Goal: Task Accomplishment & Management: Use online tool/utility

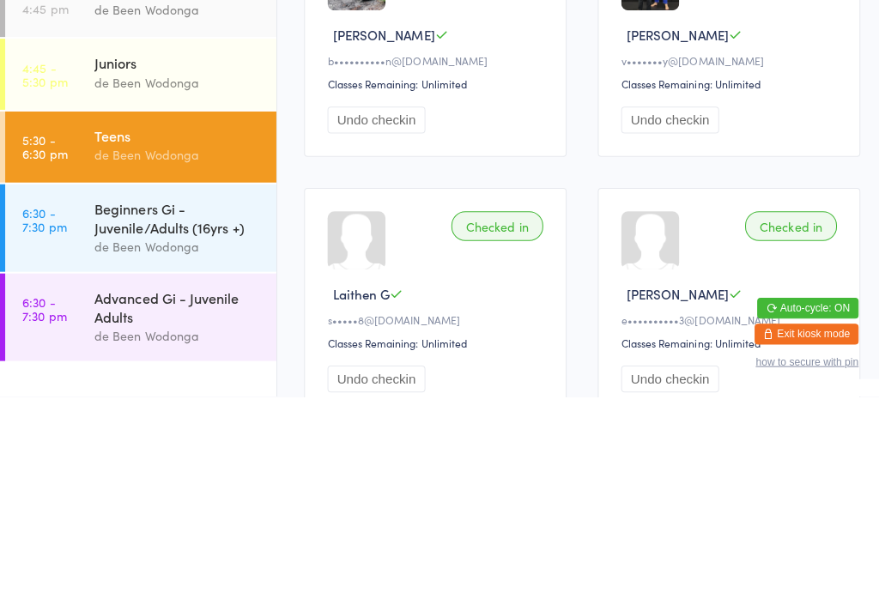
click at [184, 403] on div "Beginners Gi - Juvenile/Adults (16yrs +)" at bounding box center [177, 422] width 166 height 38
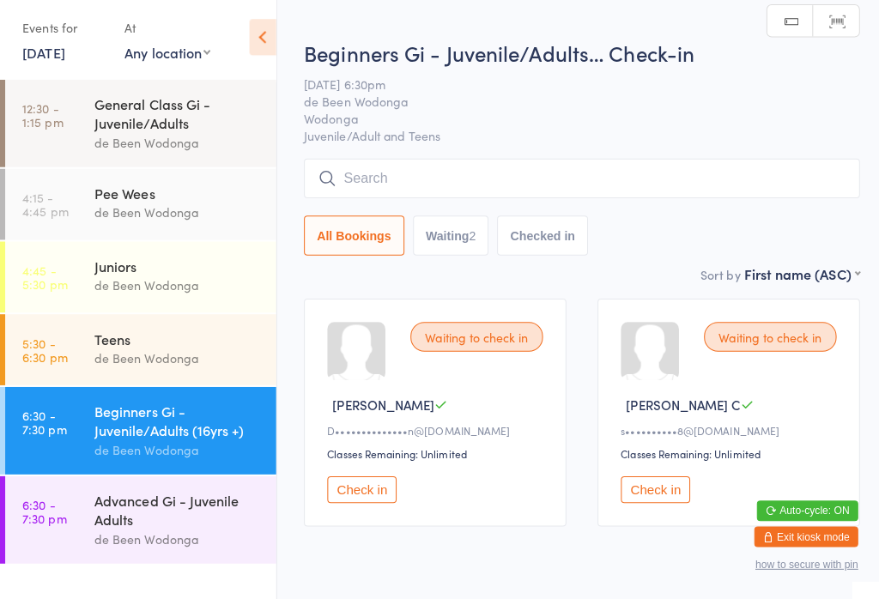
click at [368, 497] on button "Check in" at bounding box center [358, 490] width 69 height 27
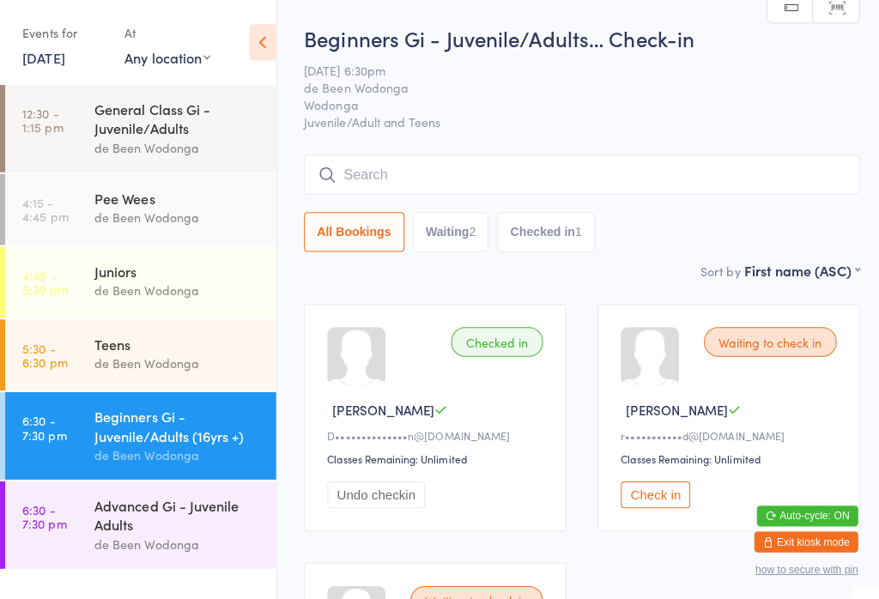
click at [548, 159] on input "search" at bounding box center [576, 173] width 551 height 39
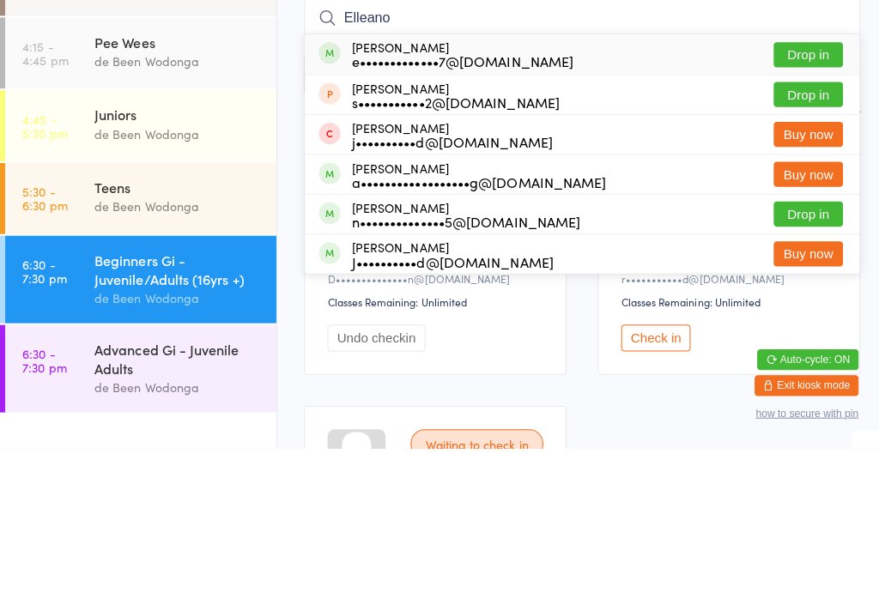
type input "Elleano"
click at [825, 197] on button "Drop in" at bounding box center [800, 209] width 69 height 25
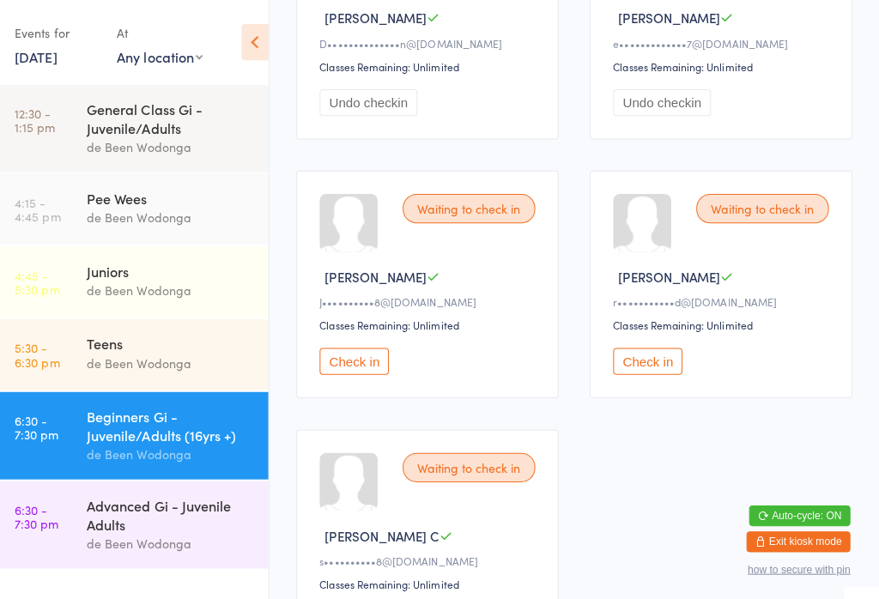
scroll to position [391, 0]
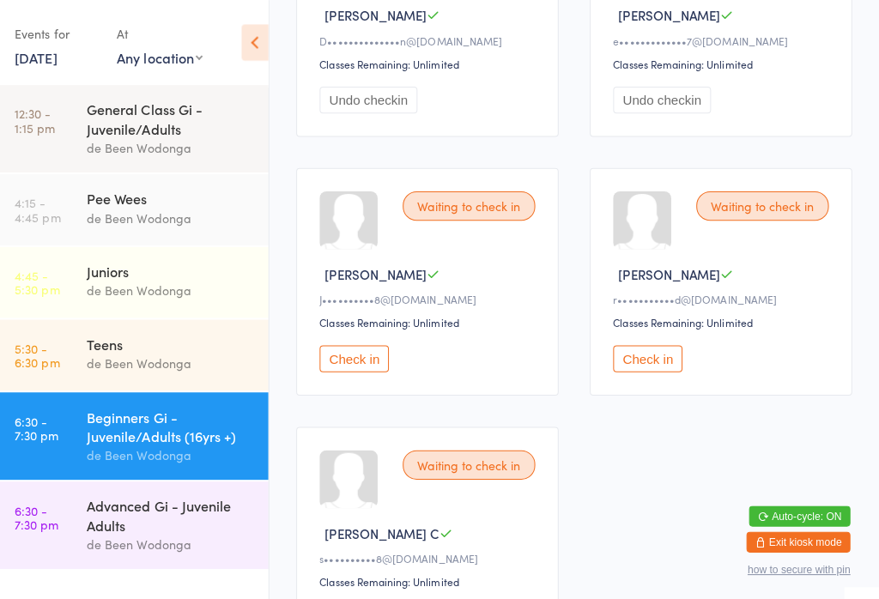
click at [653, 369] on button "Check in" at bounding box center [649, 355] width 69 height 27
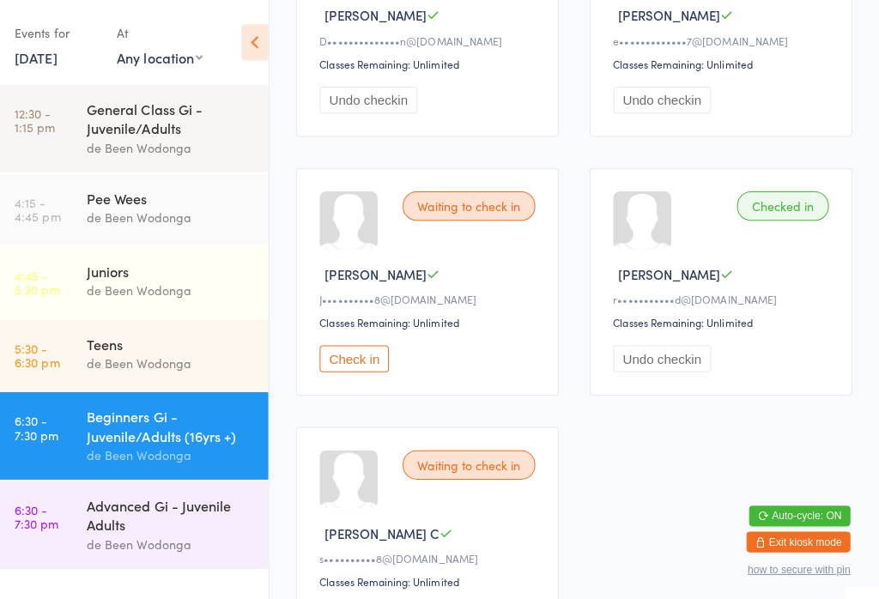
click at [160, 514] on div "Advanced Gi - Juvenile Adults" at bounding box center [177, 511] width 166 height 38
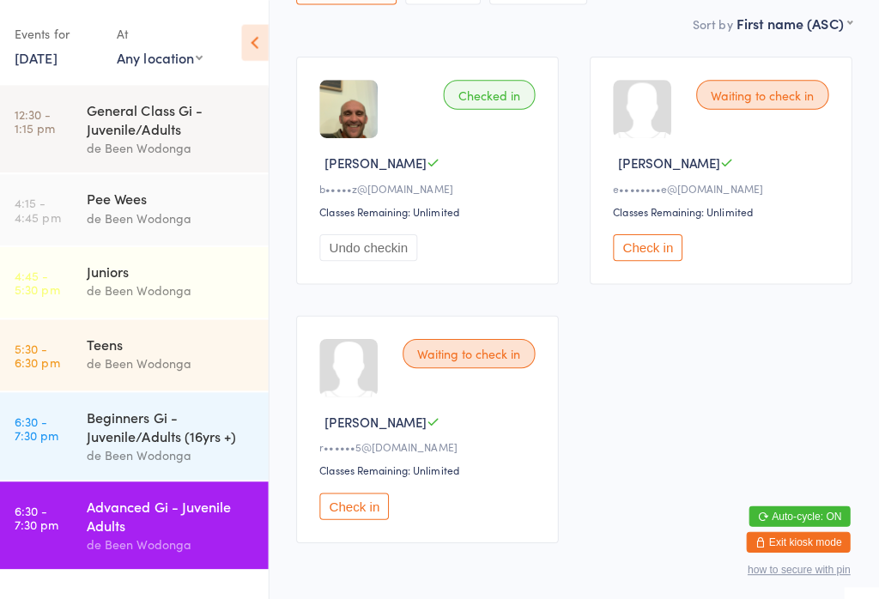
click at [367, 515] on button "Check in" at bounding box center [358, 501] width 69 height 27
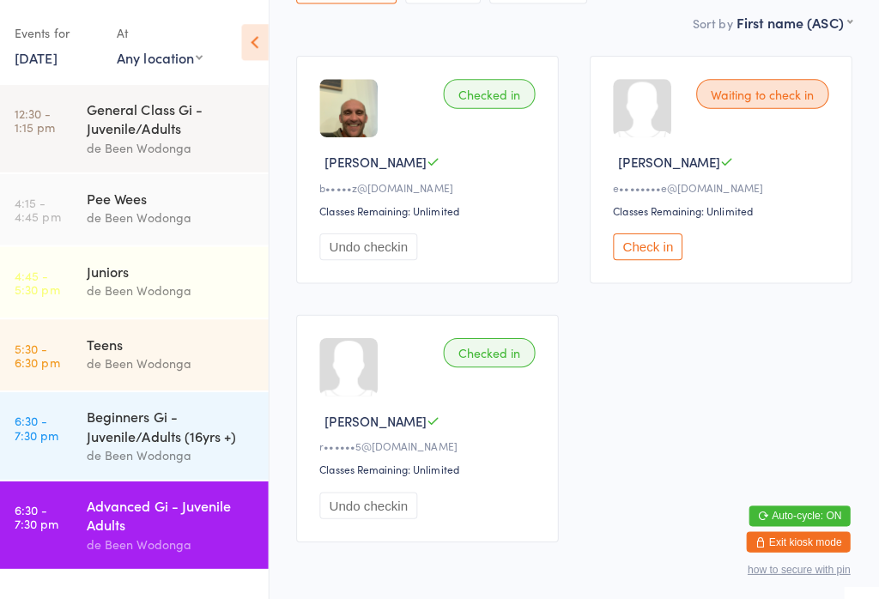
click at [662, 245] on button "Check in" at bounding box center [649, 245] width 69 height 27
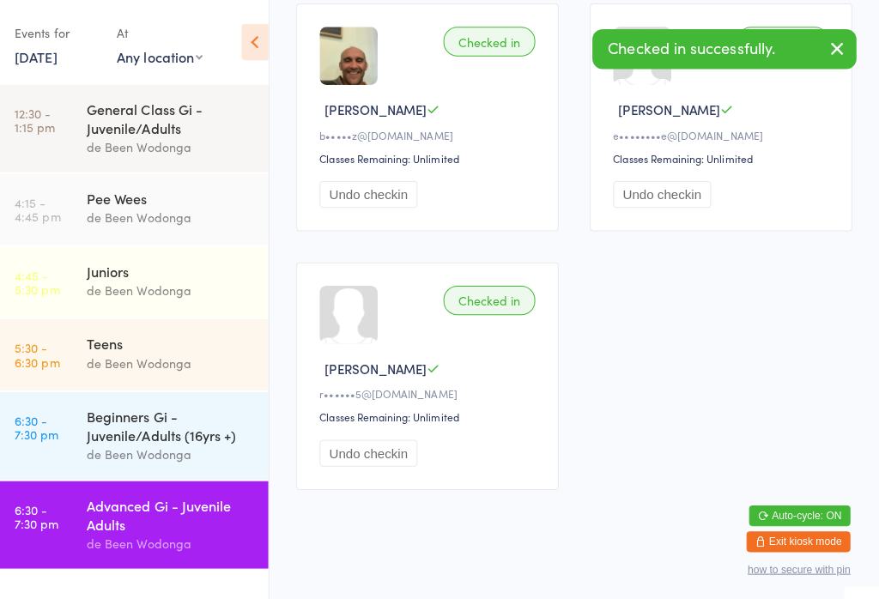
scroll to position [298, 0]
click at [166, 431] on div "Beginners Gi - Juvenile/Adults (16yrs +)" at bounding box center [177, 422] width 166 height 38
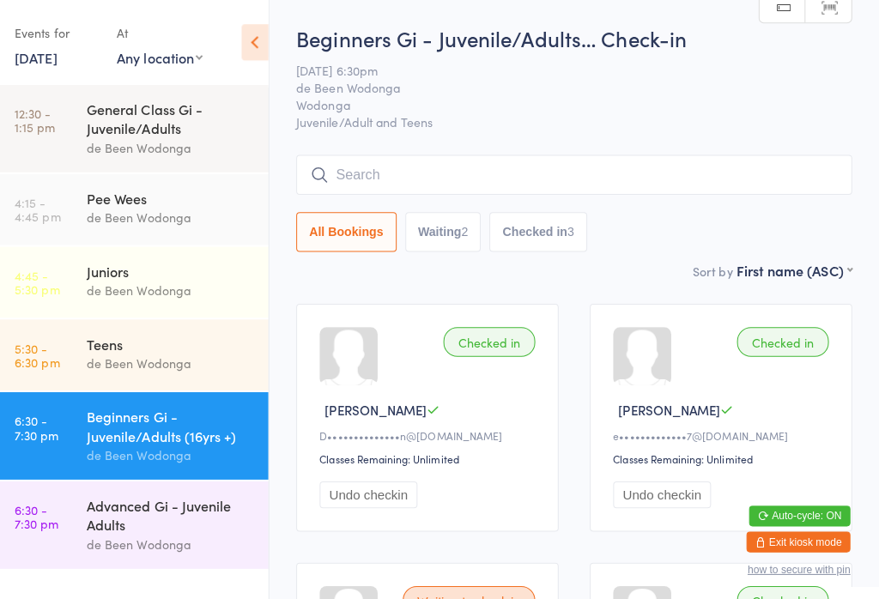
click at [178, 523] on div "Advanced Gi - Juvenile Adults" at bounding box center [177, 511] width 166 height 38
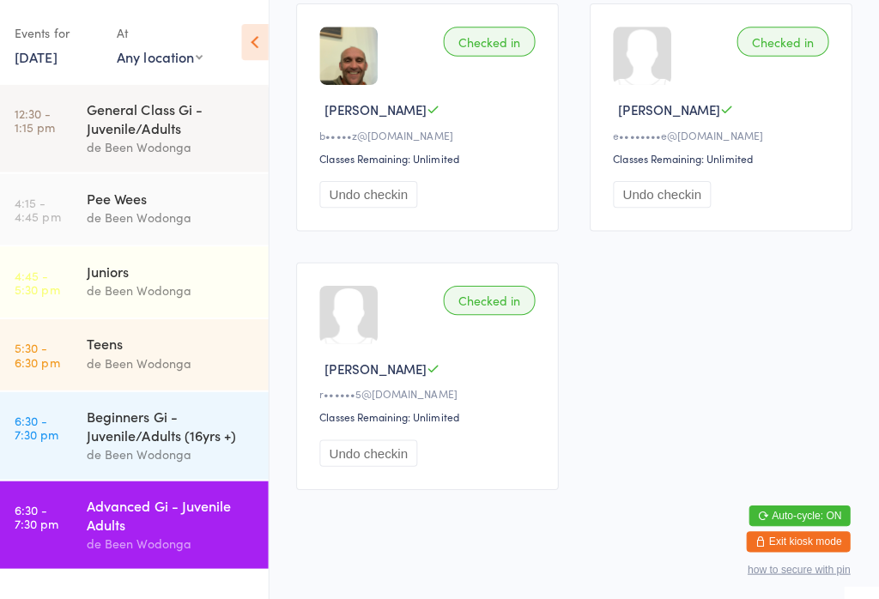
scroll to position [298, 0]
click at [156, 430] on div "Beginners Gi - Juvenile/Adults (16yrs +)" at bounding box center [177, 422] width 166 height 38
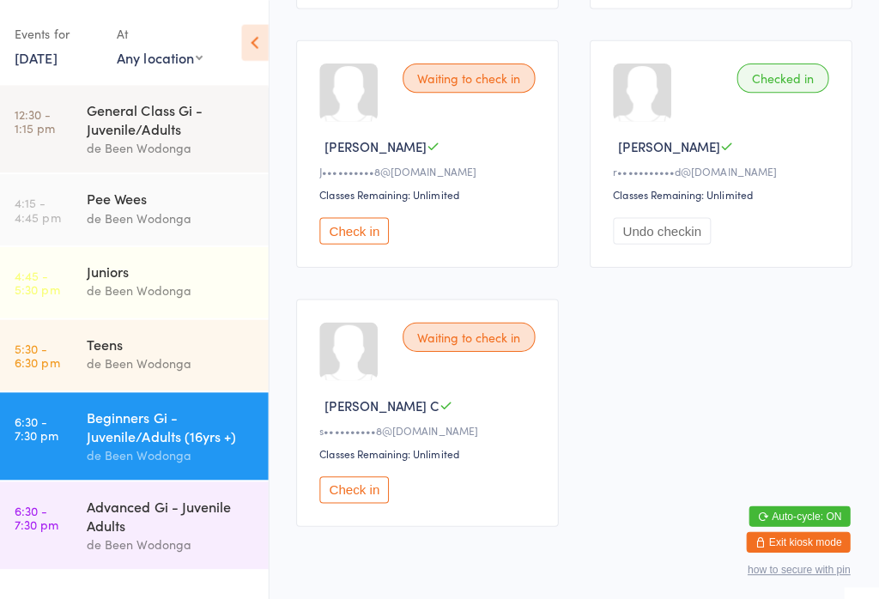
scroll to position [519, 0]
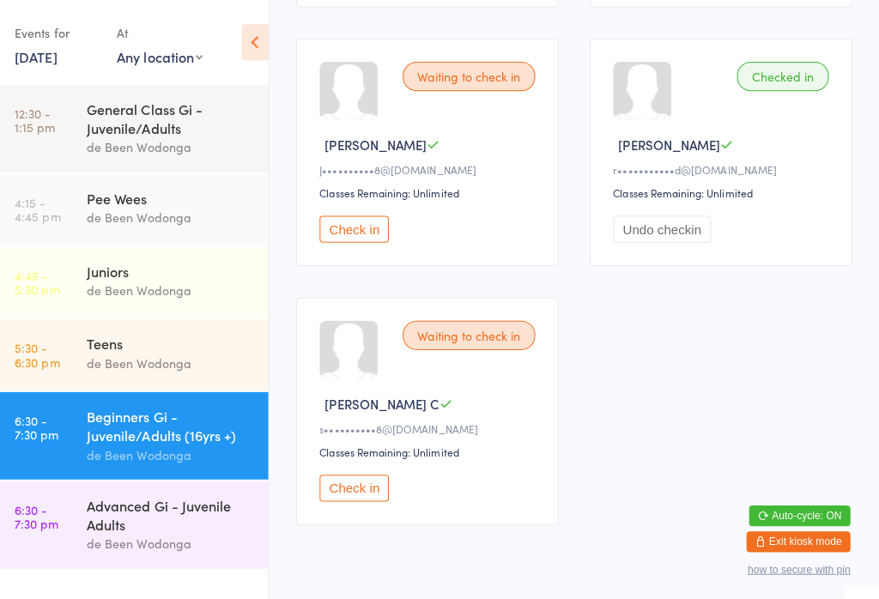
click at [362, 498] on button "Check in" at bounding box center [358, 484] width 69 height 27
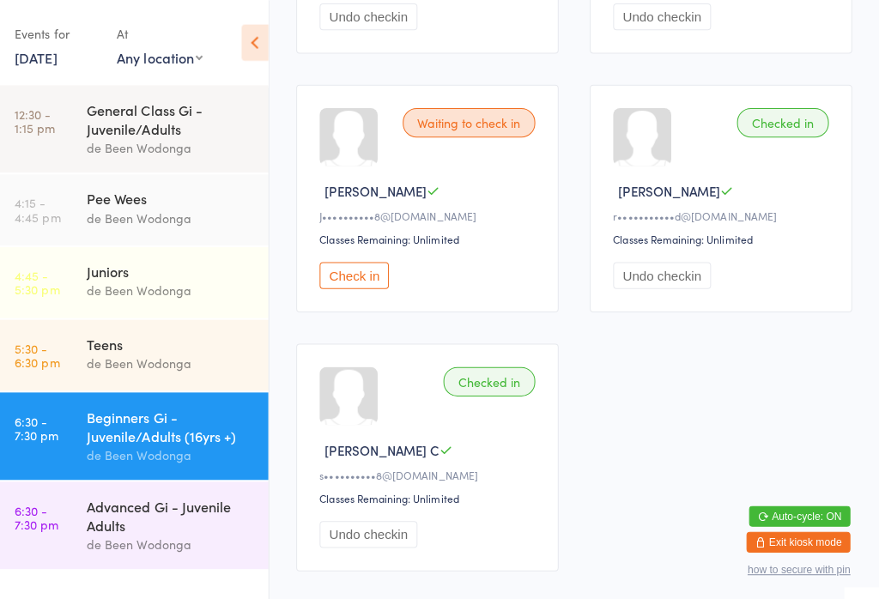
click at [340, 281] on button "Check in" at bounding box center [358, 273] width 69 height 27
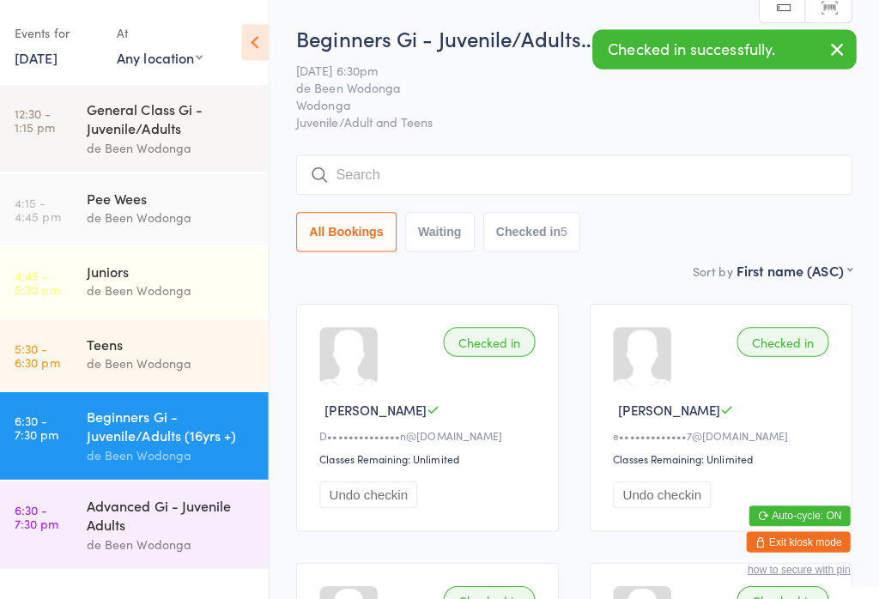
scroll to position [1, 0]
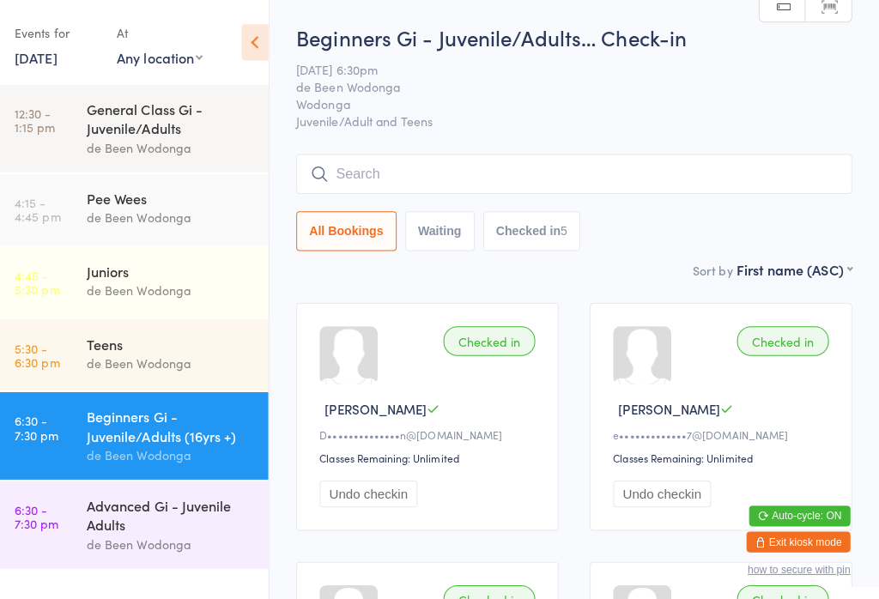
click at [735, 176] on input "search" at bounding box center [576, 172] width 551 height 39
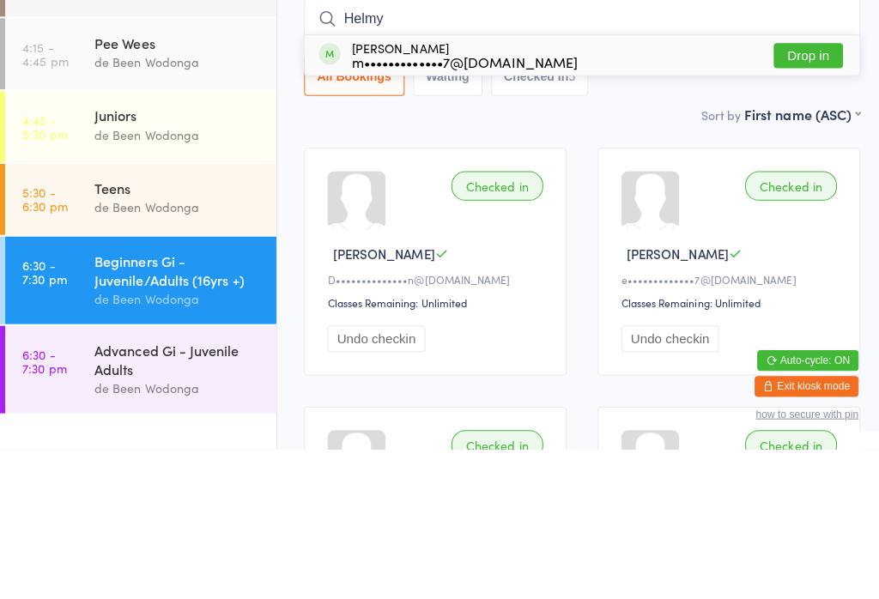
type input "Helmy"
click at [812, 197] on button "Drop in" at bounding box center [800, 209] width 69 height 25
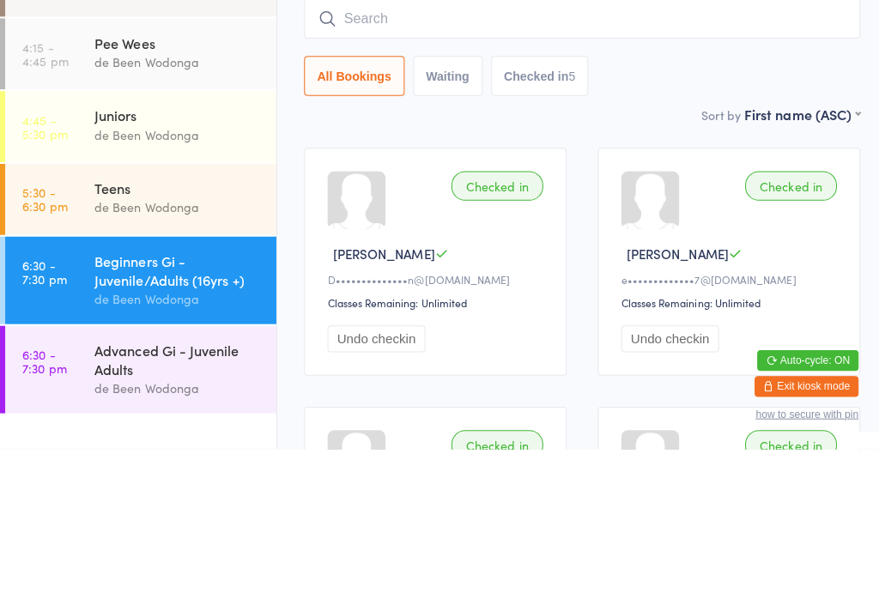
scroll to position [154, 0]
